Goal: Navigation & Orientation: Find specific page/section

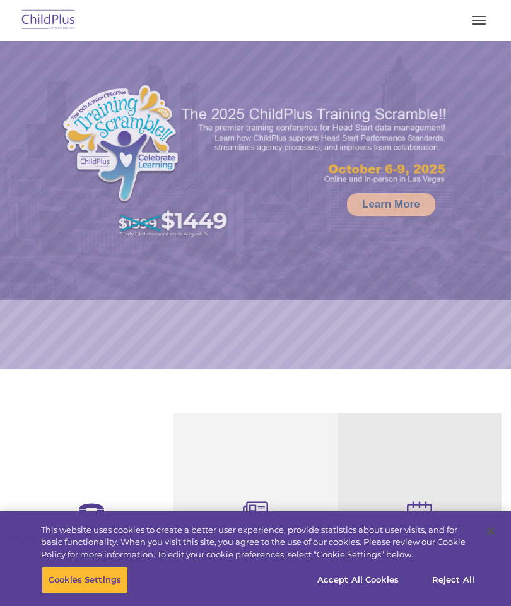
select select "MEDIUM"
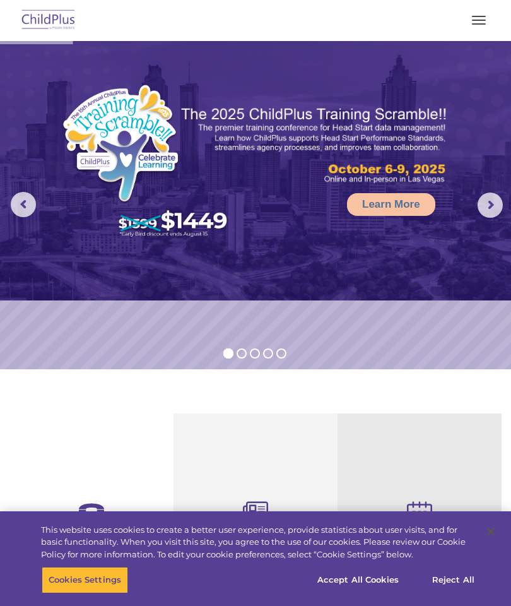
click at [480, 18] on button "button" at bounding box center [479, 20] width 26 height 20
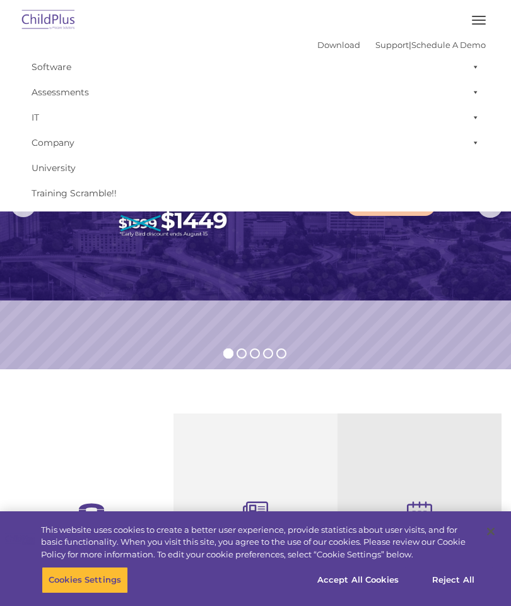
click at [364, 241] on img at bounding box center [255, 170] width 511 height 259
click at [397, 257] on img at bounding box center [255, 170] width 511 height 259
click at [257, 355] on rs-bullet at bounding box center [255, 353] width 10 height 10
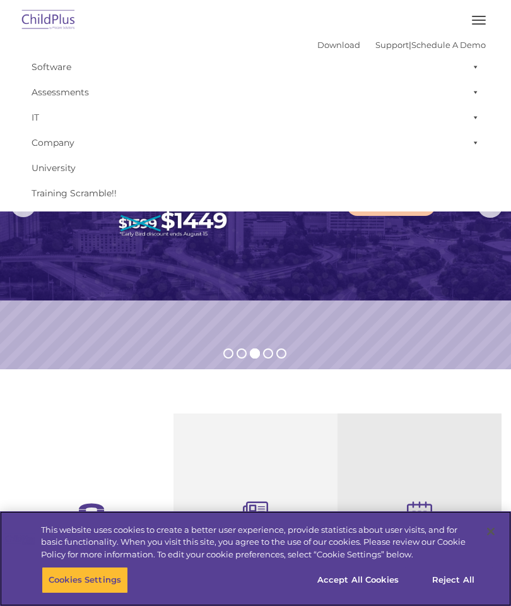
click at [461, 579] on button "Reject All" at bounding box center [453, 580] width 79 height 26
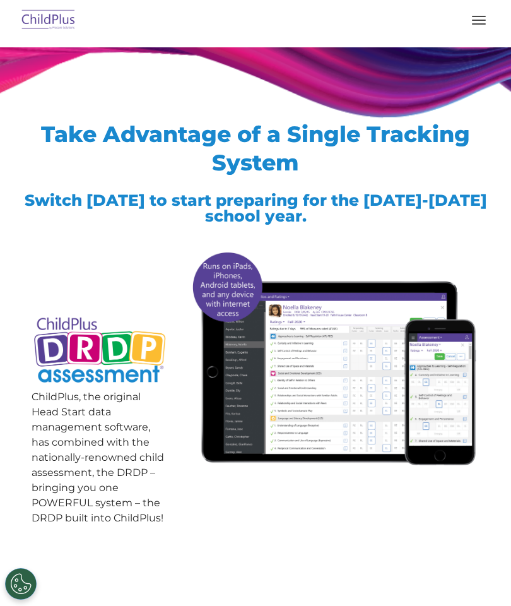
click at [478, 22] on button "button" at bounding box center [479, 20] width 26 height 20
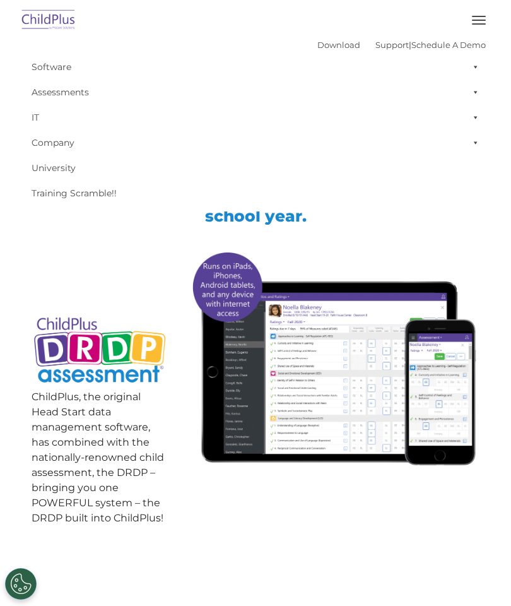
click at [68, 144] on link "Company" at bounding box center [255, 142] width 461 height 25
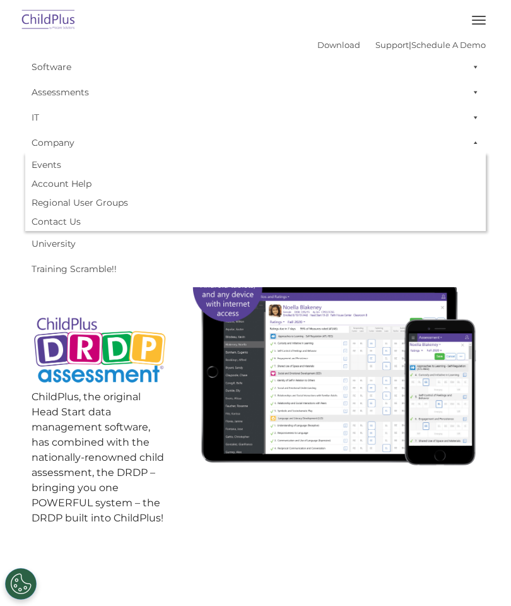
click at [155, 271] on link "Training Scramble!!" at bounding box center [255, 268] width 461 height 25
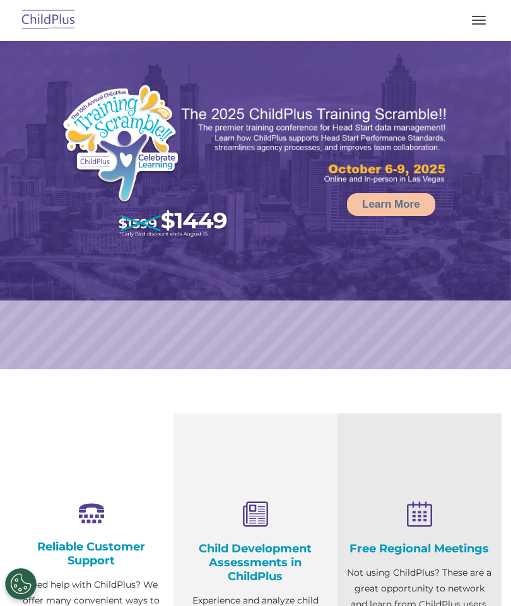
select select "MEDIUM"
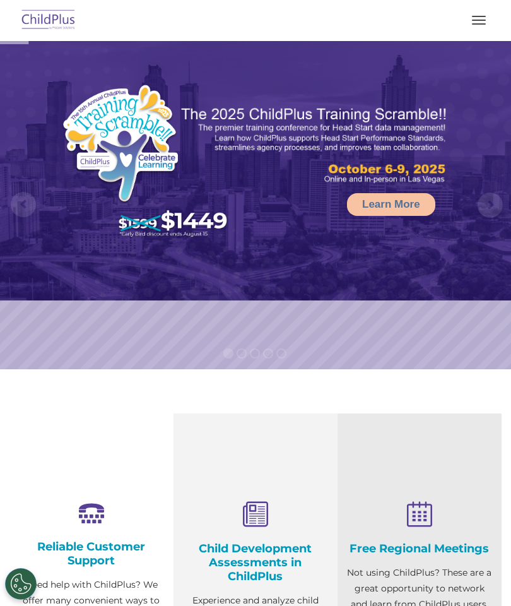
click at [478, 17] on button "button" at bounding box center [479, 20] width 26 height 20
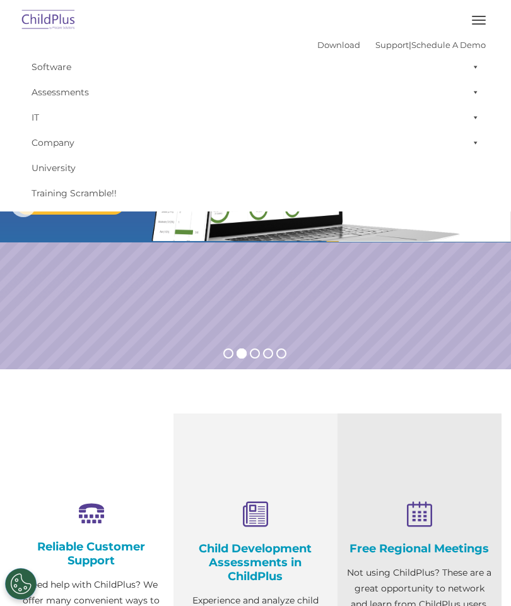
click at [44, 21] on img at bounding box center [48, 21] width 59 height 30
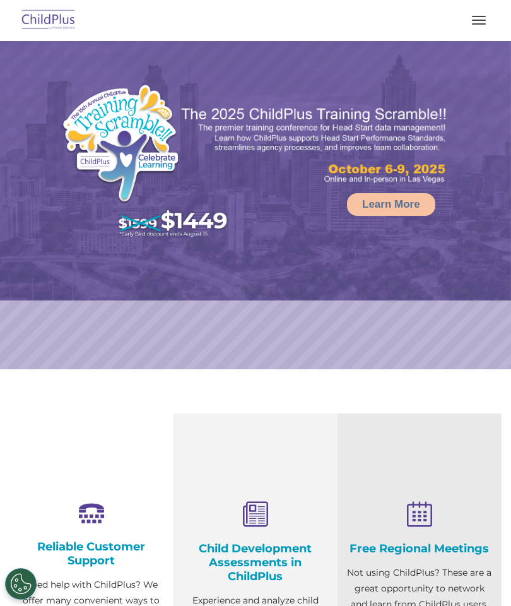
select select "MEDIUM"
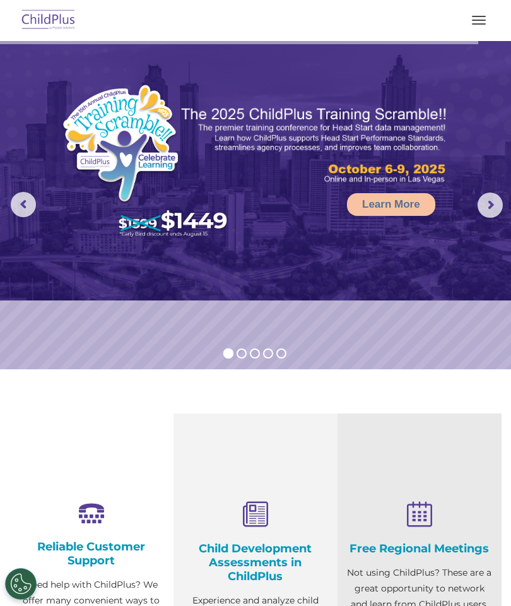
click at [491, 204] on rs-arrow at bounding box center [490, 204] width 25 height 25
